Goal: Complete application form: Complete application form

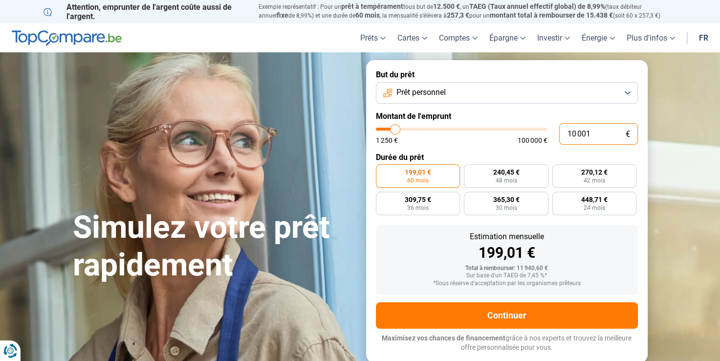
drag, startPoint x: 591, startPoint y: 135, endPoint x: 544, endPoint y: 138, distance: 47.6
click at [544, 138] on div "10 001 € 1 250 € 100 000 €" at bounding box center [507, 134] width 262 height 22
type input "8"
type input "1250"
type input "80"
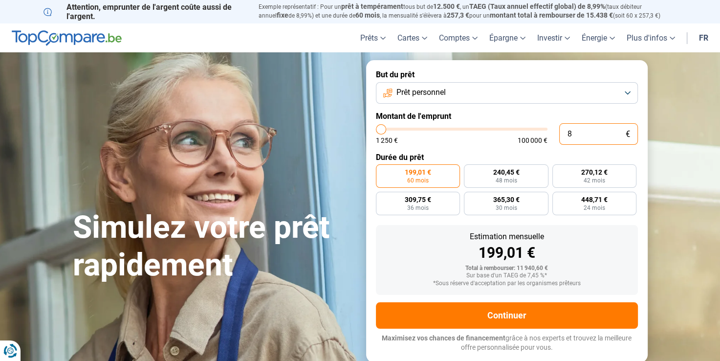
type input "1250"
type input "800"
type input "1250"
type input "8 000"
type input "8000"
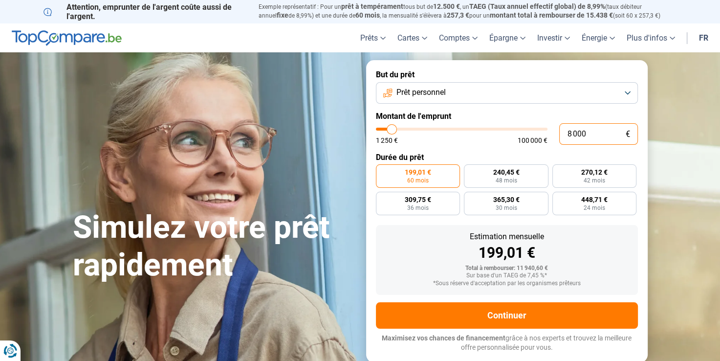
radio input "true"
type input "8 000"
click at [515, 180] on span "42 mois" at bounding box center [506, 181] width 22 height 6
click at [471, 171] on input "216,08 € 42 mois" at bounding box center [467, 167] width 6 height 6
radio input "true"
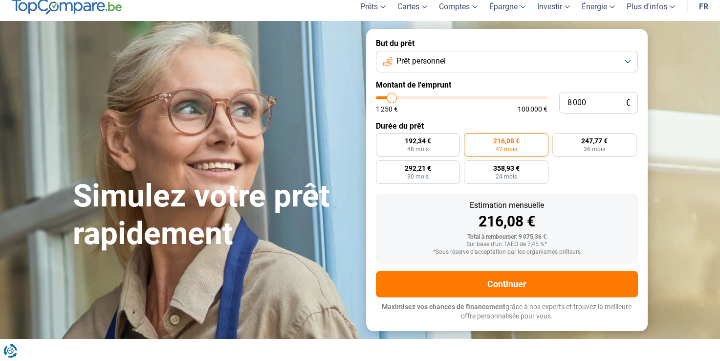
scroll to position [49, 0]
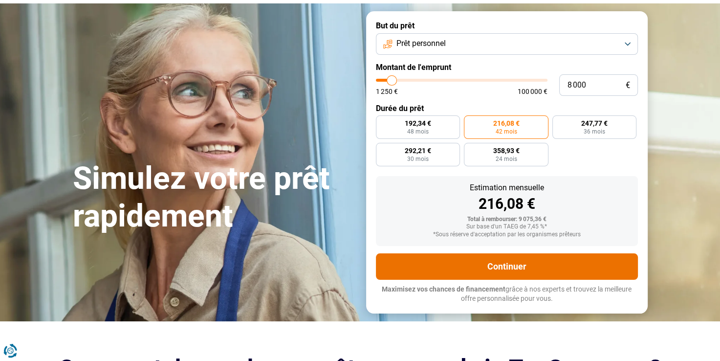
click at [514, 269] on button "Continuer" at bounding box center [507, 266] width 262 height 26
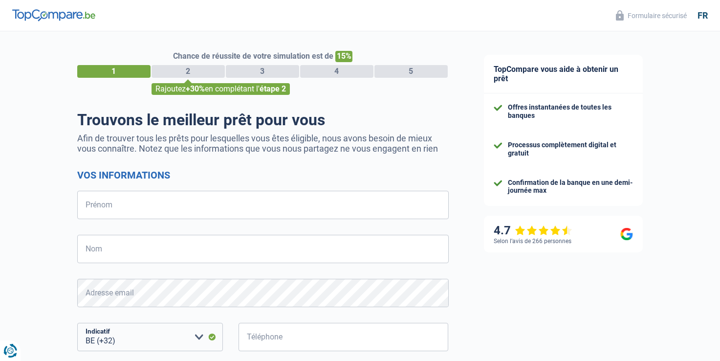
select select "32"
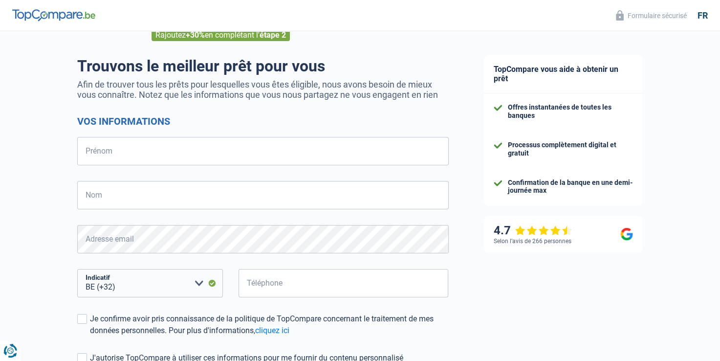
scroll to position [49, 0]
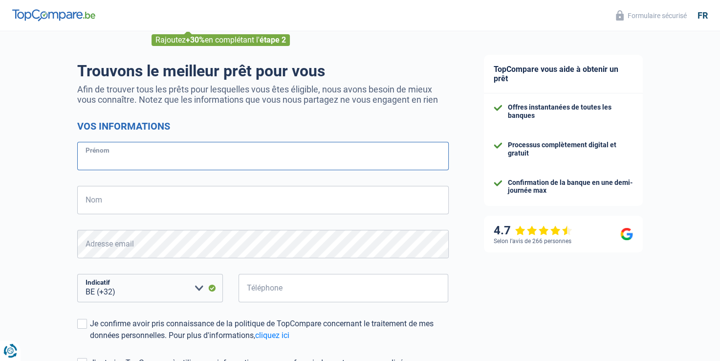
click at [144, 153] on input "Prénom" at bounding box center [263, 156] width 372 height 28
type input "[PERSON_NAME]"
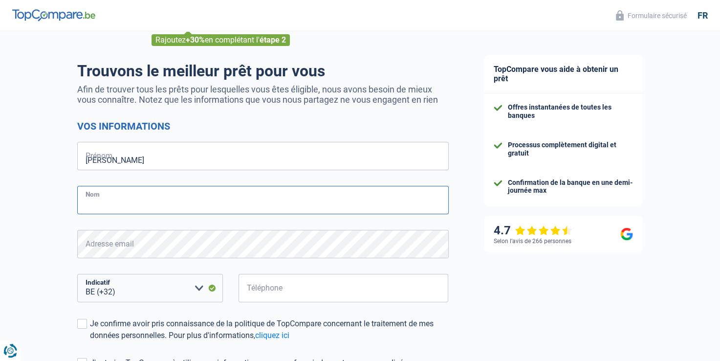
type input "mazzocco"
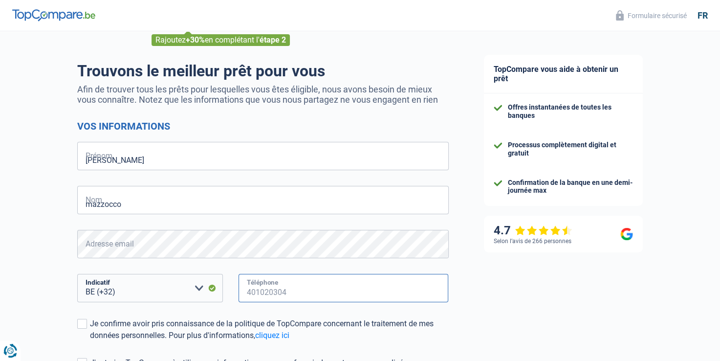
type input "495775685"
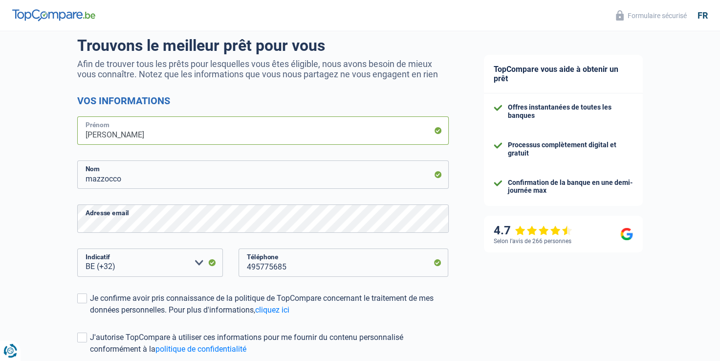
scroll to position [147, 0]
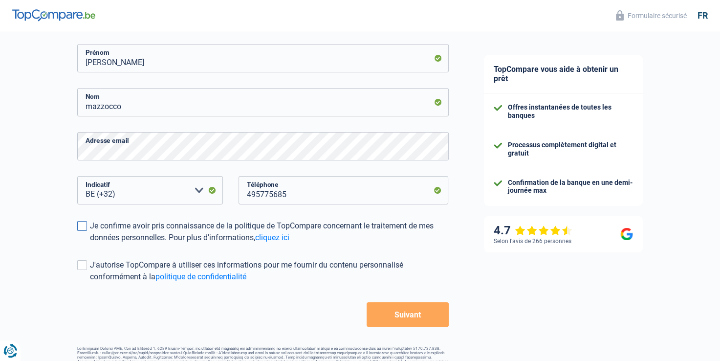
drag, startPoint x: 87, startPoint y: 225, endPoint x: 105, endPoint y: 228, distance: 17.9
click at [87, 225] on label "Je confirme avoir pris connaissance de la politique de TopCompare concernant le…" at bounding box center [263, 231] width 372 height 23
click at [90, 244] on input "Je confirme avoir pris connaissance de la politique de TopCompare concernant le…" at bounding box center [90, 244] width 0 height 0
click at [408, 312] on button "Suivant" at bounding box center [408, 314] width 82 height 24
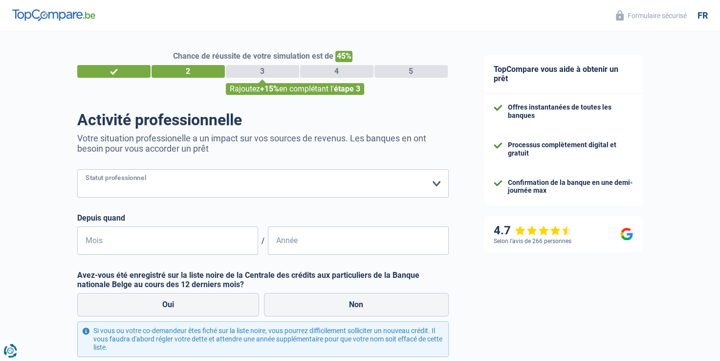
click at [198, 179] on select "Ouvrier Employé privé Employé public Invalide Indépendant Pensionné Chômeur Mut…" at bounding box center [263, 183] width 372 height 28
select select "privateEmployee"
click at [77, 170] on select "Ouvrier Employé privé Employé public Invalide Indépendant Pensionné Chômeur Mut…" at bounding box center [263, 183] width 372 height 28
